Goal: Information Seeking & Learning: Learn about a topic

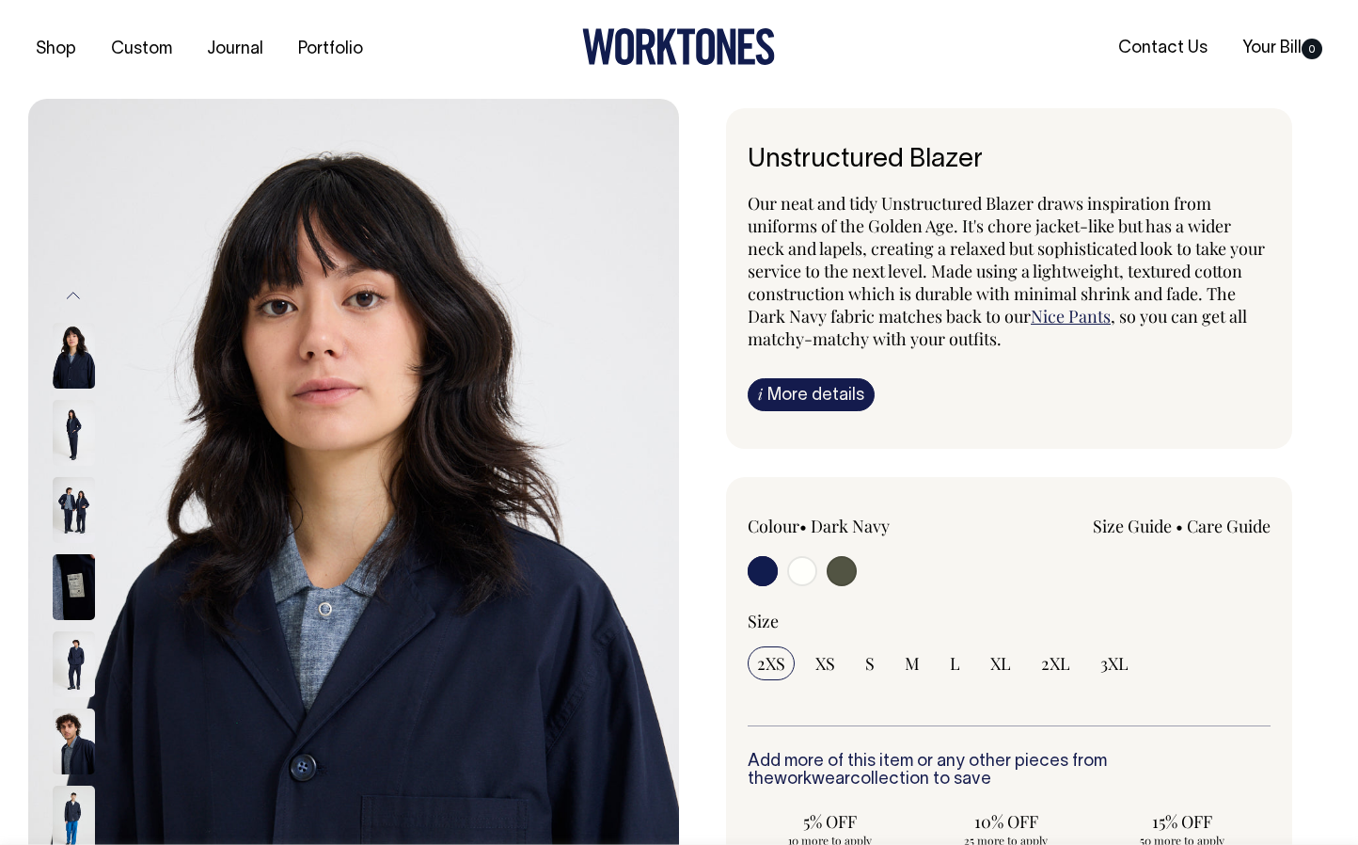
click at [814, 404] on link "i More details" at bounding box center [811, 394] width 127 height 33
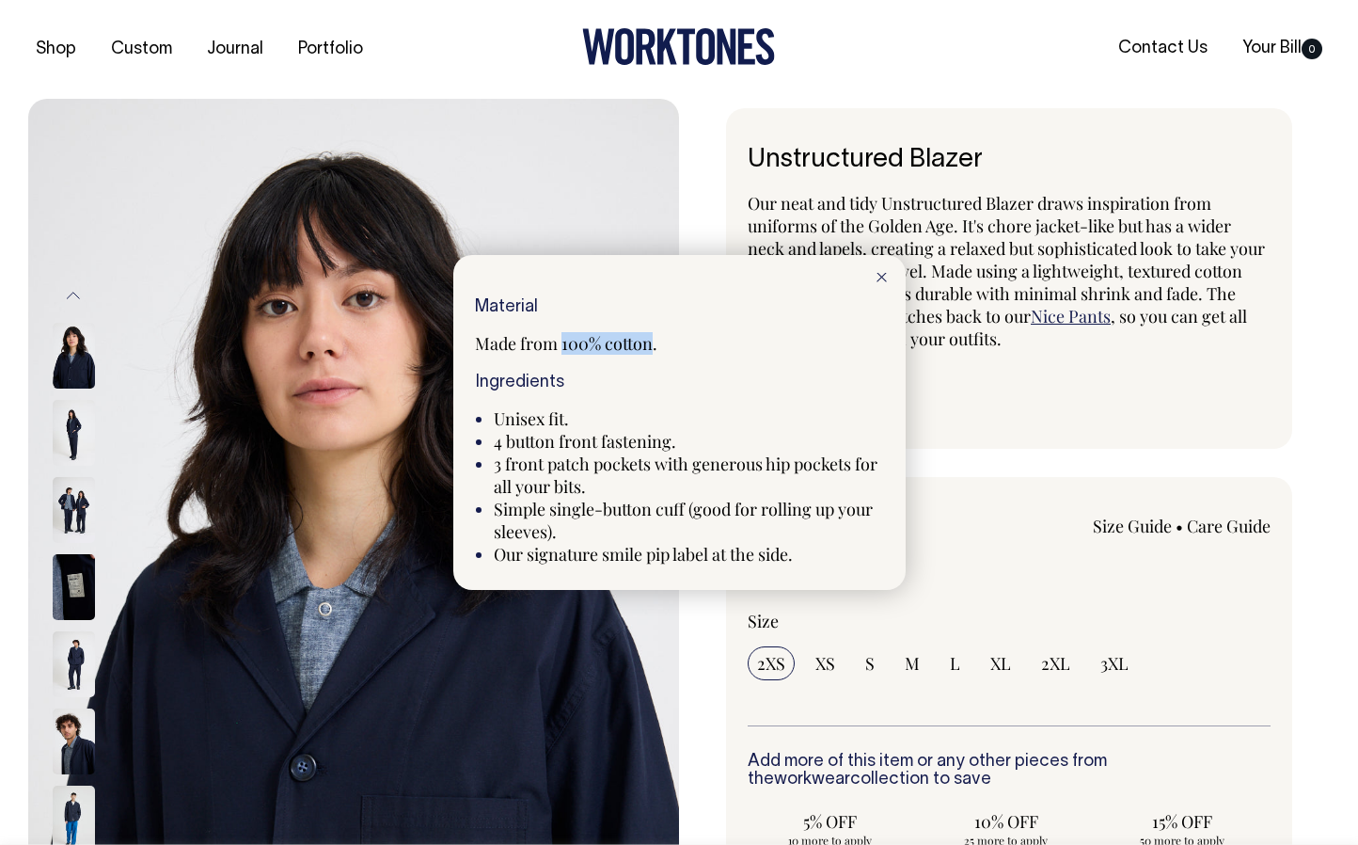
drag, startPoint x: 562, startPoint y: 346, endPoint x: 651, endPoint y: 342, distance: 89.4
click at [651, 342] on span "Made from 100% cotton." at bounding box center [566, 343] width 182 height 23
click at [658, 343] on p "Made from 100% cotton." at bounding box center [679, 343] width 409 height 23
click at [640, 343] on span "Made from 100% cotton." at bounding box center [566, 343] width 182 height 23
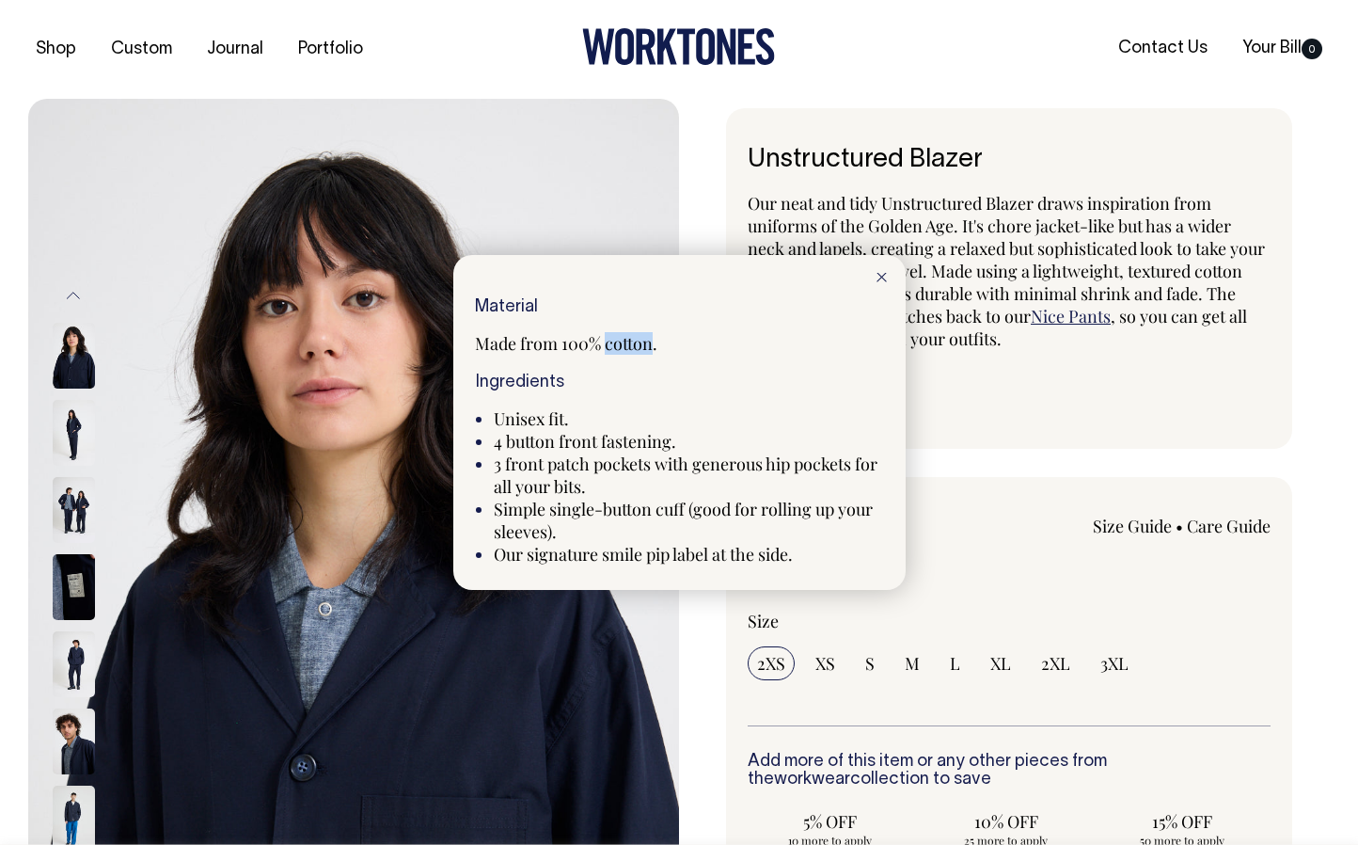
copy span "cotton"
click at [887, 272] on div at bounding box center [882, 275] width 48 height 41
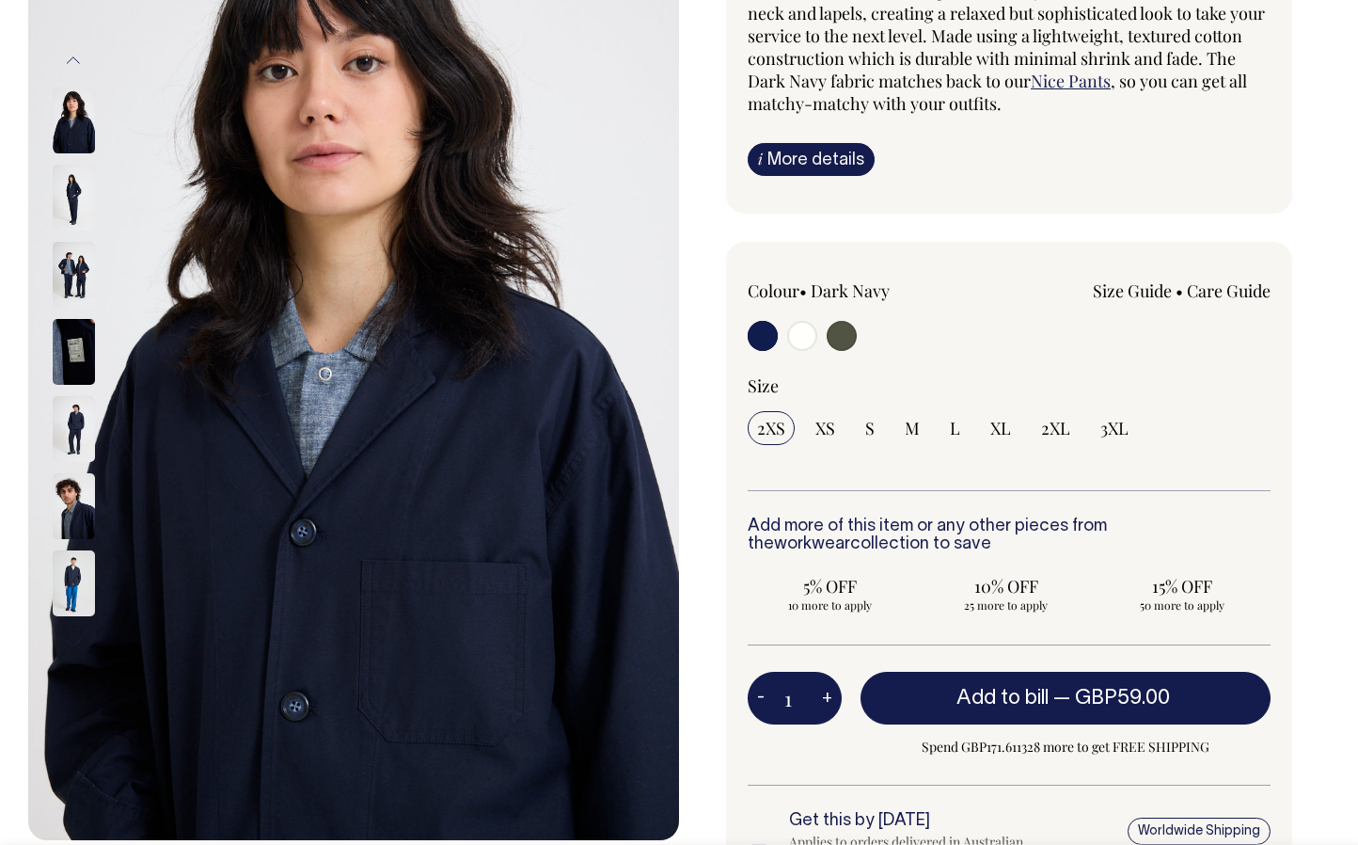
scroll to position [236, 0]
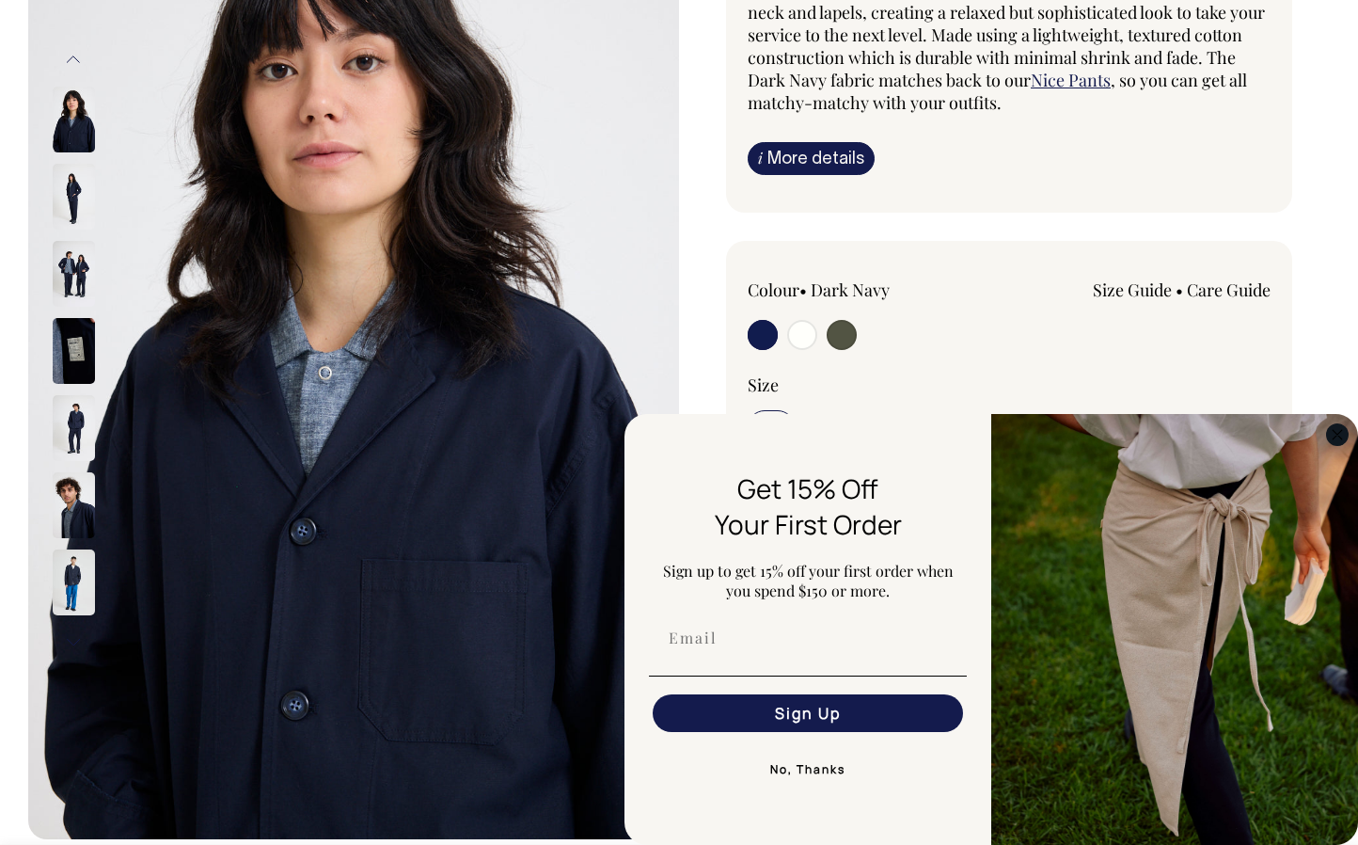
click at [1337, 434] on icon "Close dialog" at bounding box center [1337, 434] width 9 height 9
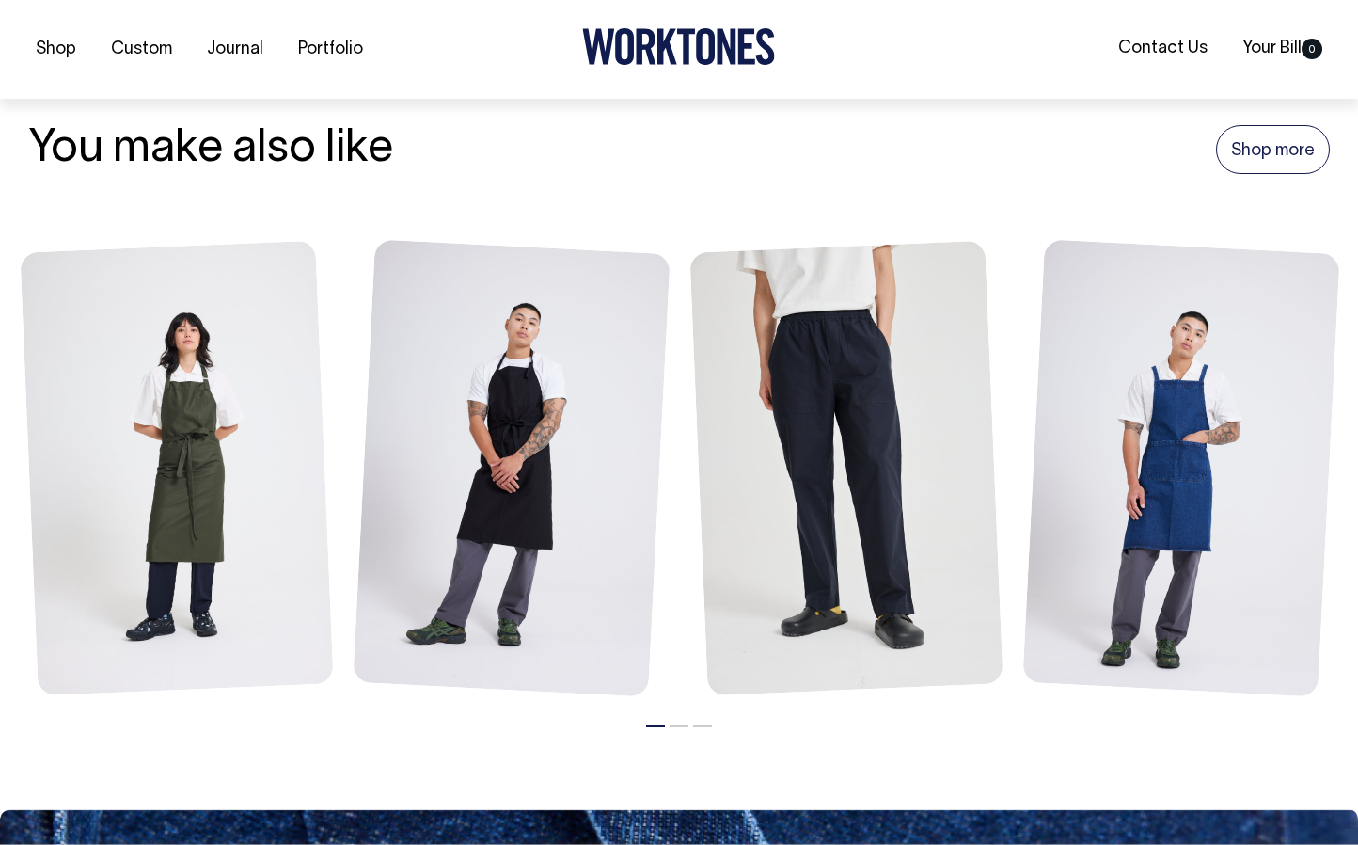
scroll to position [2055, 0]
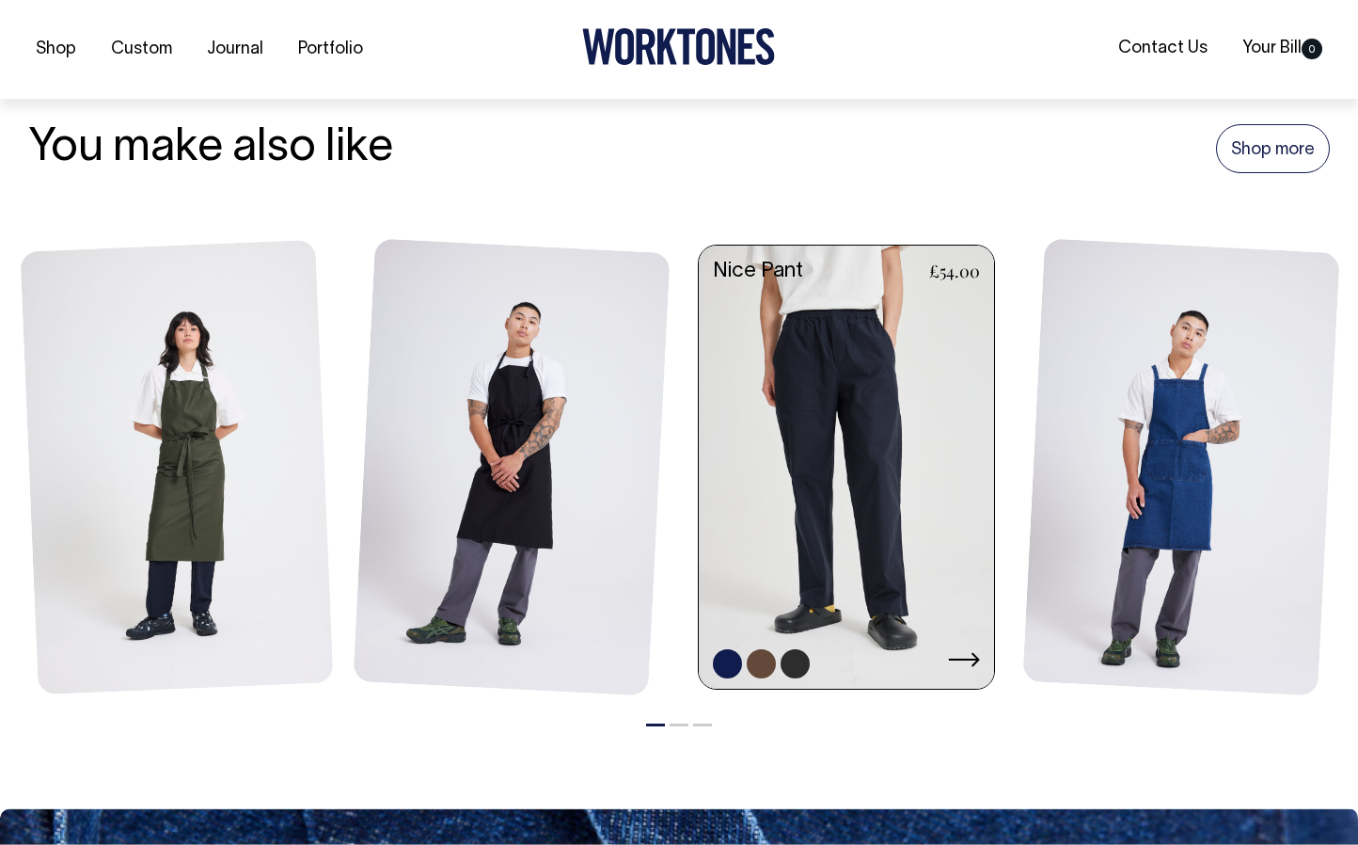
click at [735, 283] on link at bounding box center [846, 469] width 295 height 447
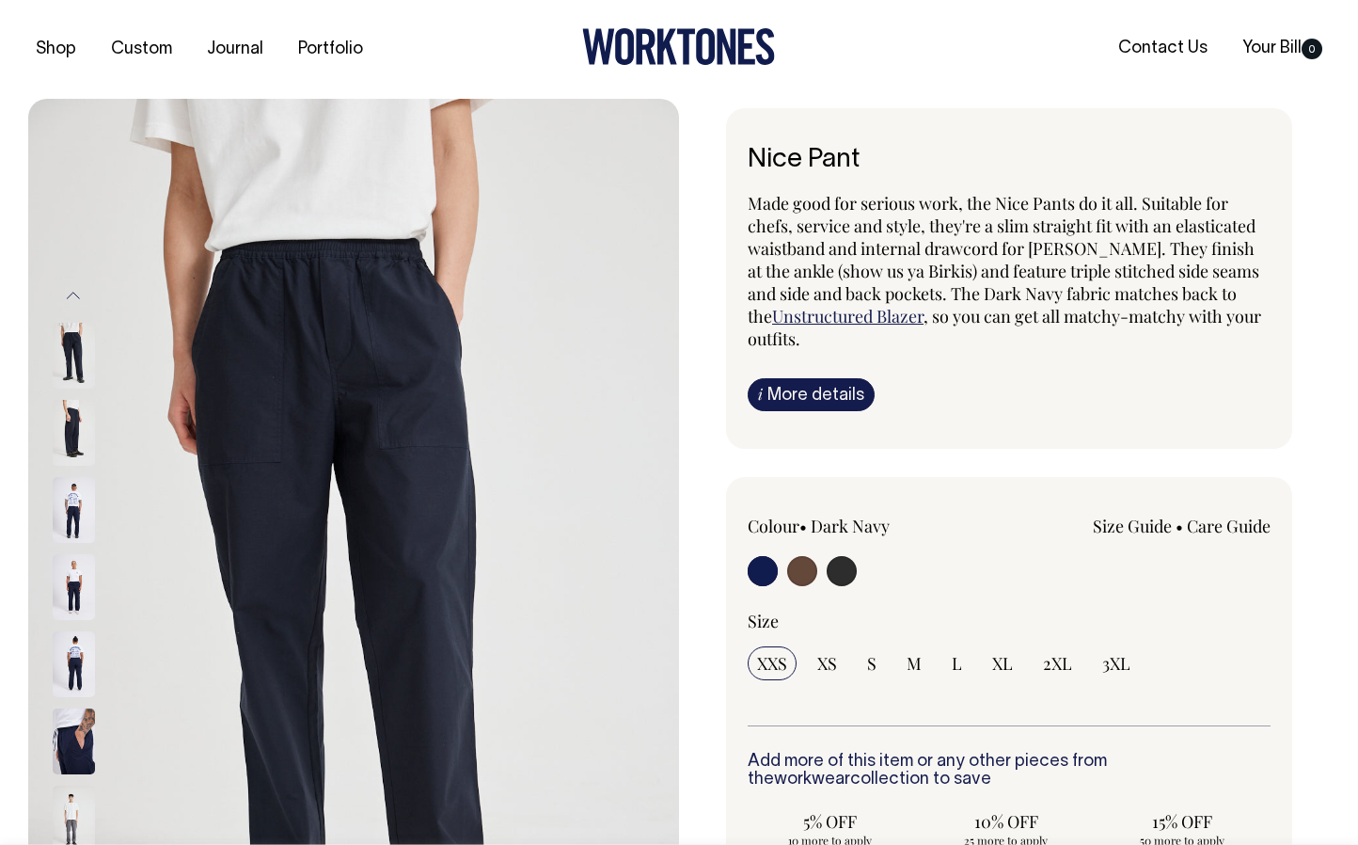
click at [801, 388] on link "i More details" at bounding box center [811, 394] width 127 height 33
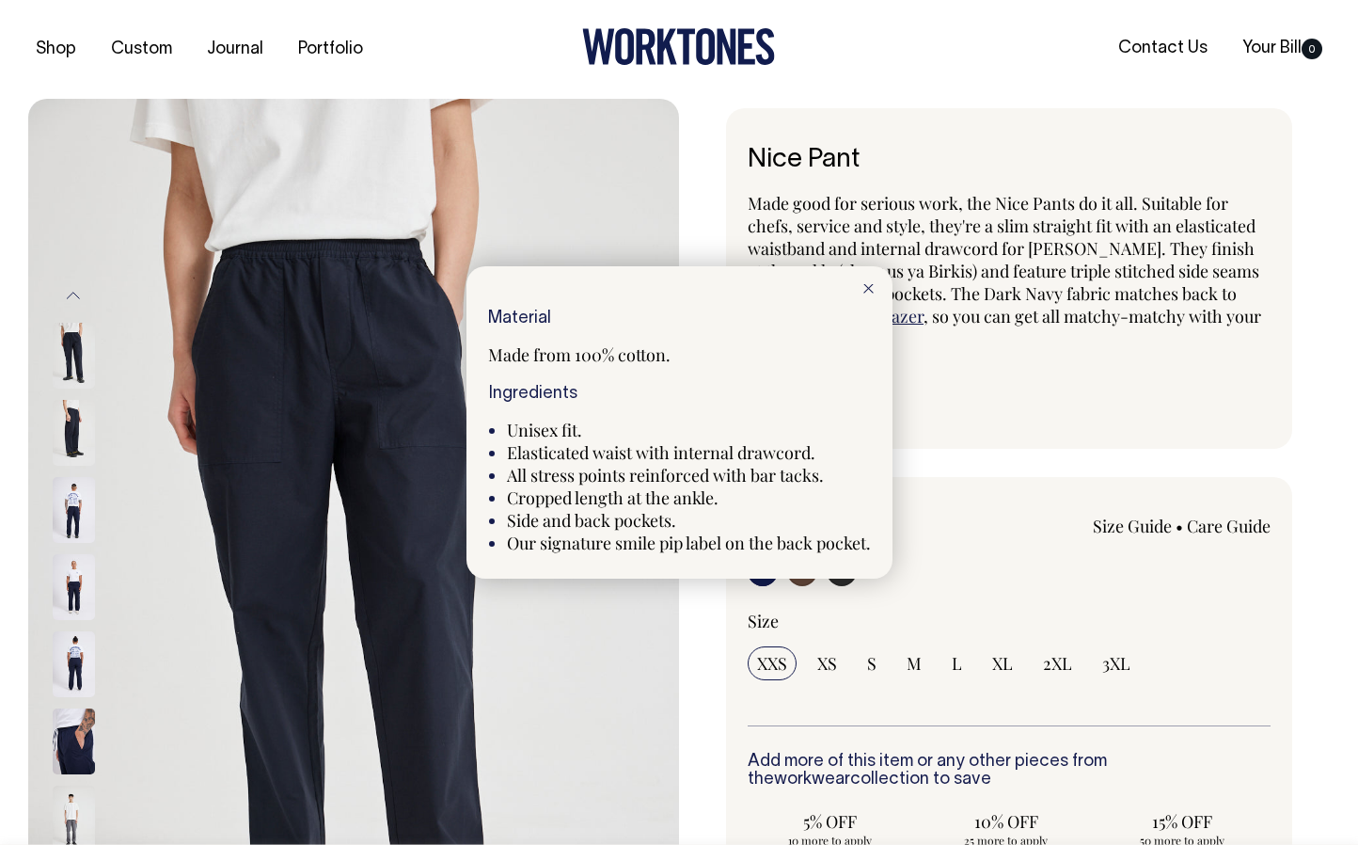
click at [417, 521] on div at bounding box center [679, 422] width 1358 height 845
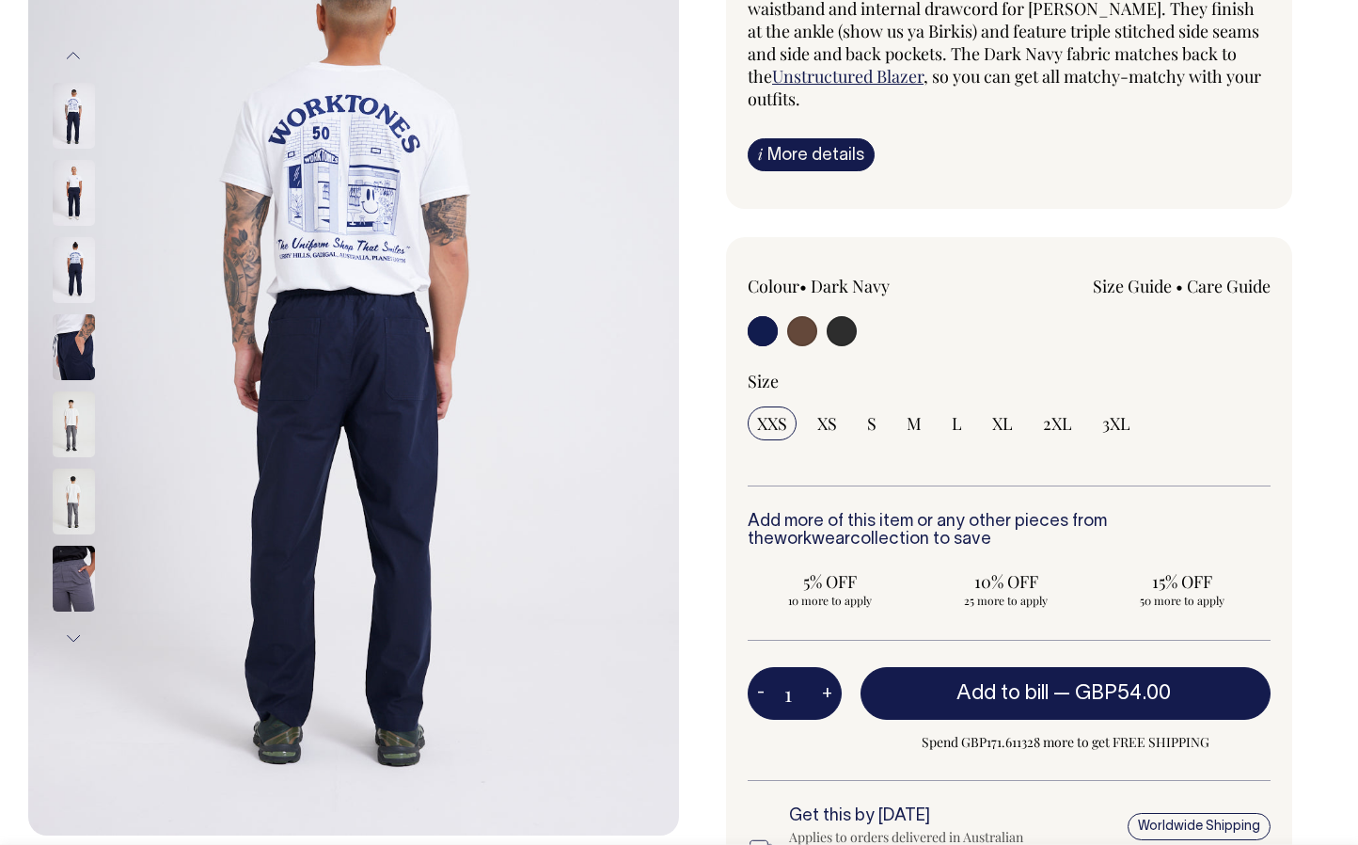
scroll to position [241, 0]
